Goal: Task Accomplishment & Management: Manage account settings

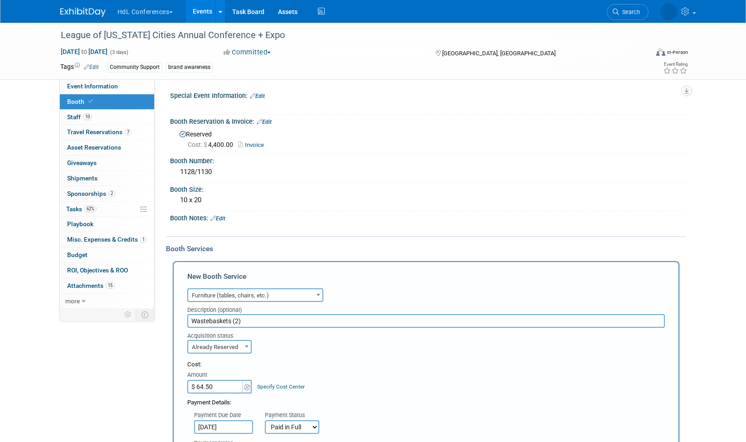
select select "6"
select select "2"
select select "1"
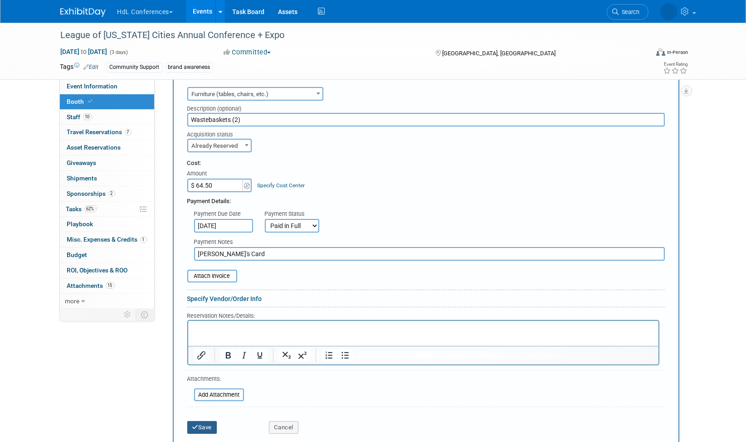
click at [196, 425] on icon "submit" at bounding box center [195, 428] width 6 height 6
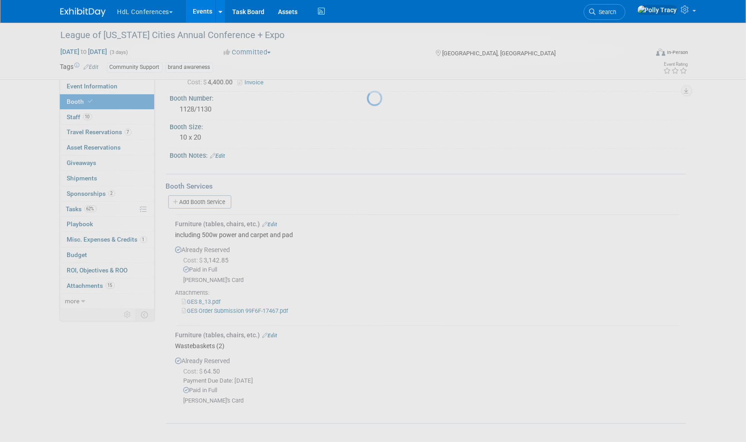
scroll to position [59, 0]
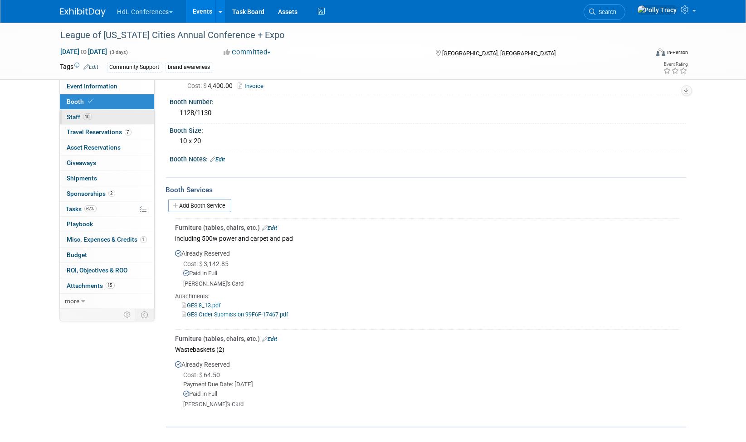
click at [75, 115] on span "Staff 10" at bounding box center [79, 116] width 25 height 7
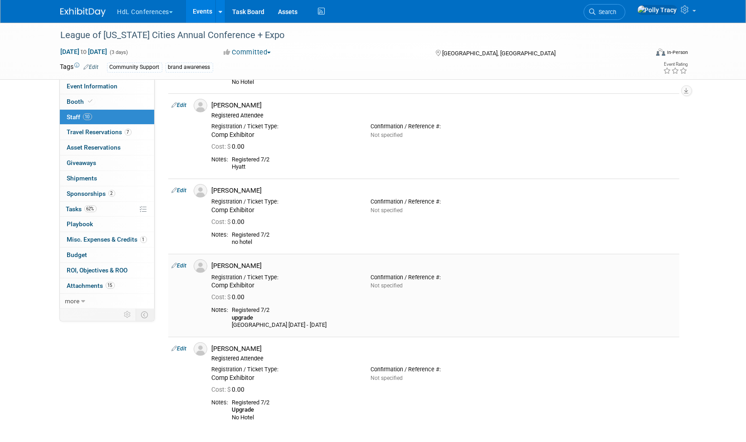
scroll to position [596, 0]
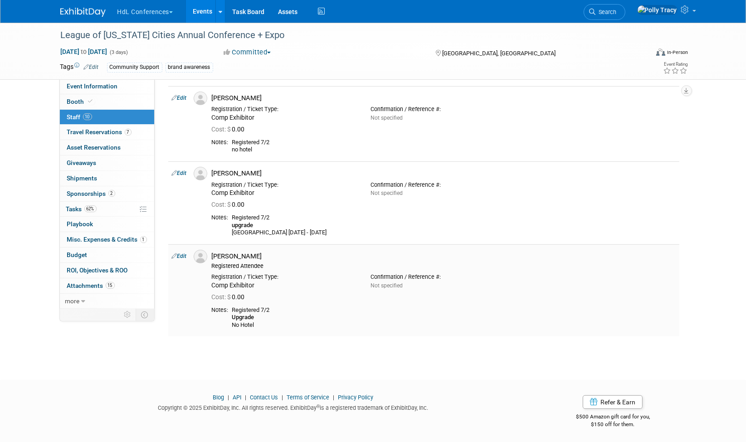
click at [587, 290] on div "Cost: $ 0.00" at bounding box center [444, 296] width 478 height 13
click at [563, 238] on td "Ken Nordhoff Registration / Ticket Type: Comp Exhibitor Cost: $" at bounding box center [443, 202] width 471 height 83
click at [246, 14] on link "Task Board" at bounding box center [248, 11] width 46 height 23
